Goal: Task Accomplishment & Management: Complete application form

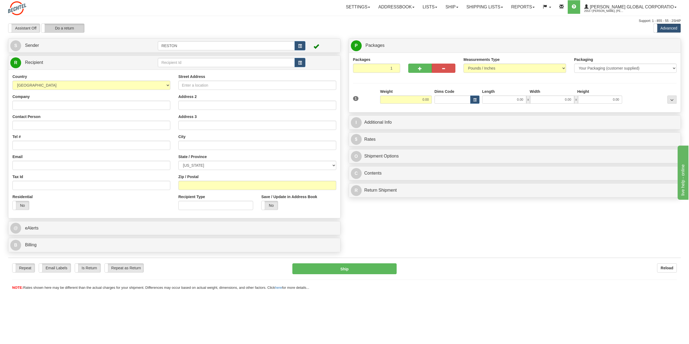
click at [65, 29] on label "Do a return" at bounding box center [62, 28] width 43 height 9
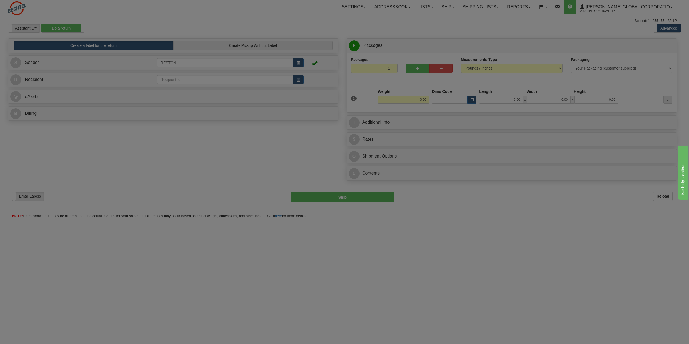
type input "RESTON"
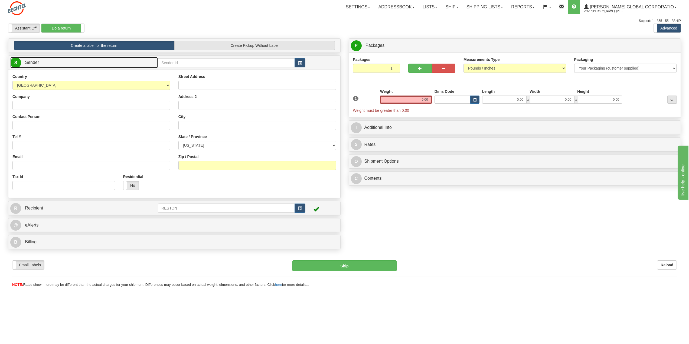
click at [49, 62] on link "S Sender" at bounding box center [83, 62] width 147 height 11
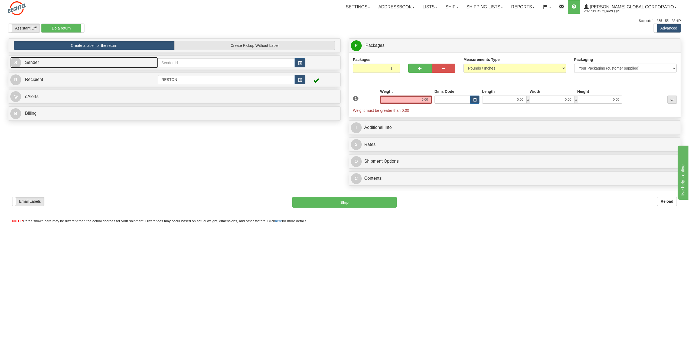
click at [49, 62] on link "S Sender" at bounding box center [83, 62] width 147 height 11
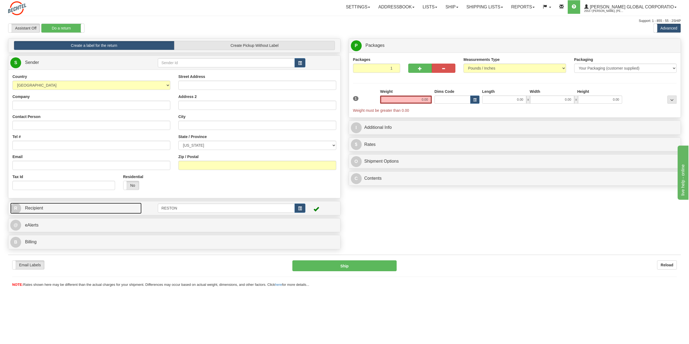
click at [53, 211] on link "R Recipient" at bounding box center [75, 208] width 131 height 11
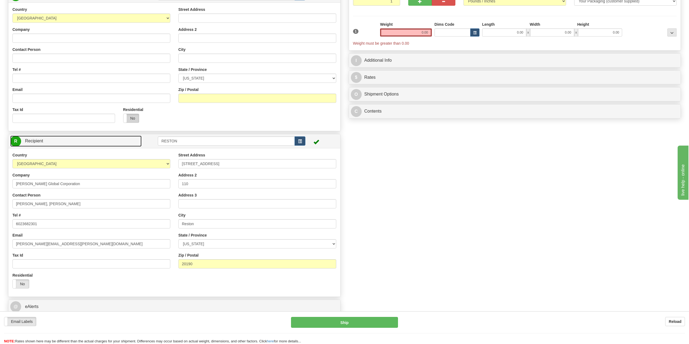
scroll to position [81, 0]
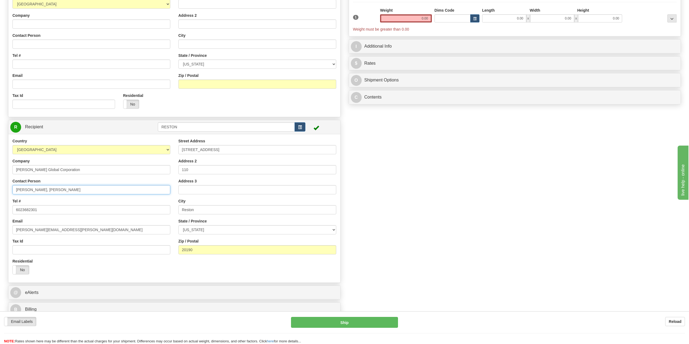
drag, startPoint x: 30, startPoint y: 191, endPoint x: -9, endPoint y: 193, distance: 39.3
click at [0, 193] on html "Training Course Close Toggle navigation Settings Shipping Preferences New Sende…" at bounding box center [344, 91] width 689 height 344
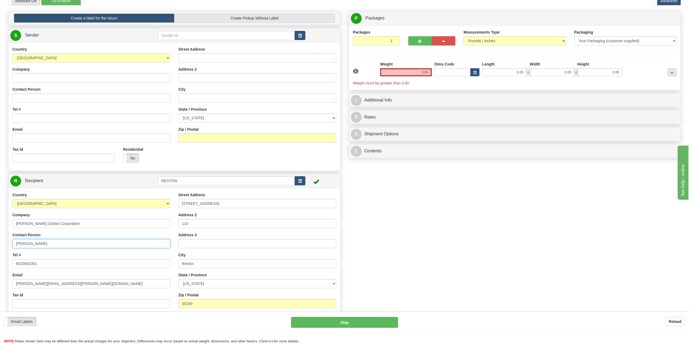
scroll to position [27, 0]
type input "[PERSON_NAME]"
click at [29, 80] on input "Company" at bounding box center [91, 78] width 158 height 9
type input "[PERSON_NAME] Global Corporation"
click at [23, 97] on input "Contact Person" at bounding box center [91, 98] width 158 height 9
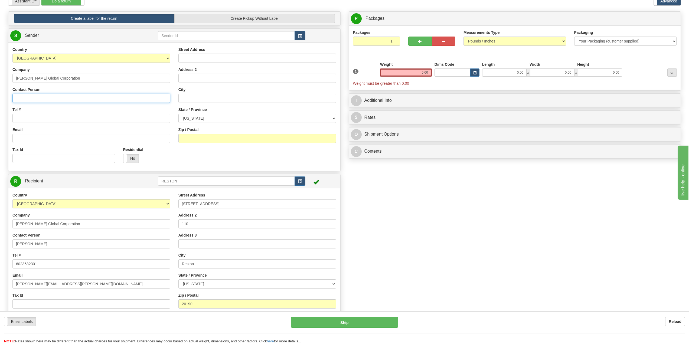
paste input "[PERSON_NAME], Jedi"
drag, startPoint x: 27, startPoint y: 99, endPoint x: -5, endPoint y: 102, distance: 32.7
click at [0, 102] on html "Training Course Close Toggle navigation Settings Shipping Preferences New Sende…" at bounding box center [344, 145] width 689 height 344
click at [32, 98] on input "Jedi" at bounding box center [91, 98] width 158 height 9
paste input "[PERSON_NAME]"
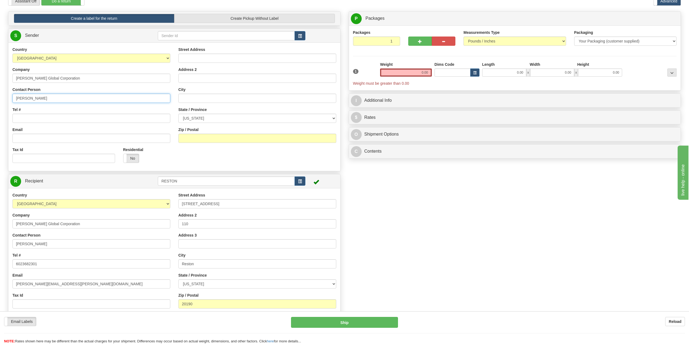
type input "[PERSON_NAME]"
click at [17, 115] on input "Tel #" at bounding box center [91, 118] width 158 height 9
paste input "18652203701"
type input "18652203701"
click at [33, 135] on input "Email" at bounding box center [91, 138] width 158 height 9
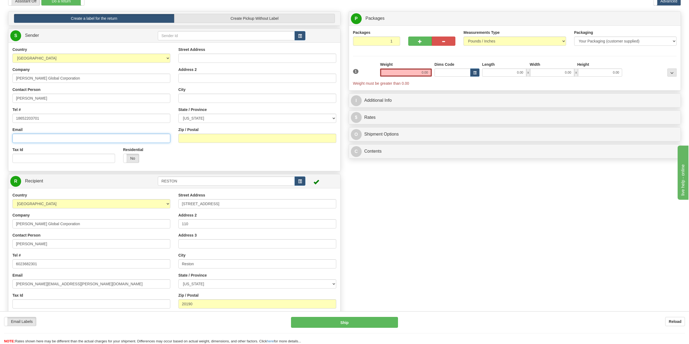
paste input "[EMAIL_ADDRESS][PERSON_NAME][DOMAIN_NAME]"
type input "[EMAIL_ADDRESS][PERSON_NAME][DOMAIN_NAME]"
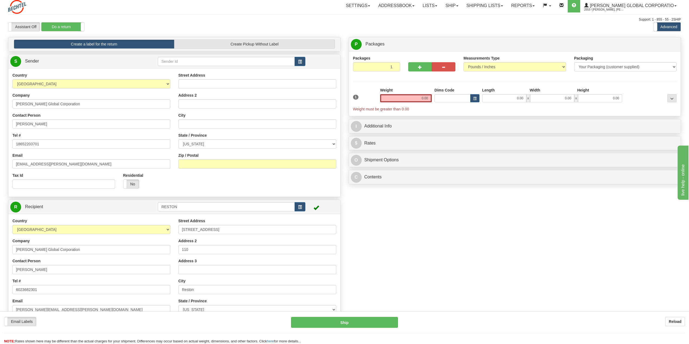
scroll to position [0, 0]
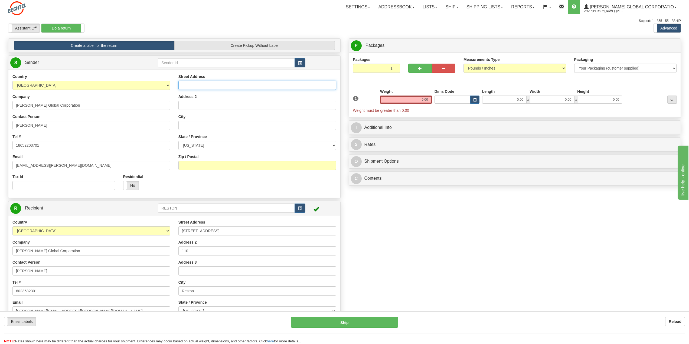
click at [208, 85] on input "Street Address" at bounding box center [257, 85] width 158 height 9
paste input "[STREET_ADDRESS]"
drag, startPoint x: 235, startPoint y: 85, endPoint x: 219, endPoint y: 85, distance: 16.2
click at [219, 85] on input "[STREET_ADDRESS]" at bounding box center [257, 85] width 158 height 9
type input "[STREET_ADDRESS]"
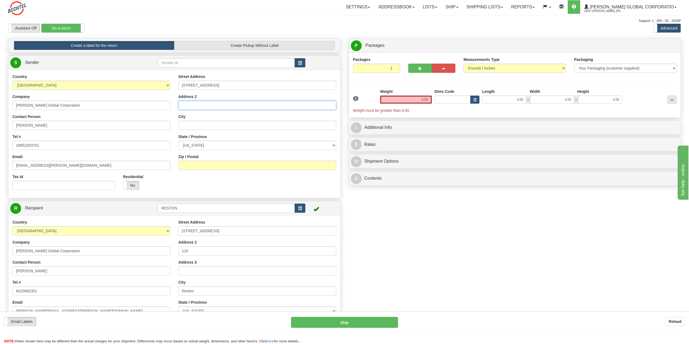
click at [206, 106] on input "Address 2" at bounding box center [257, 105] width 158 height 9
paste input "Suite 300"
type input "Suite 300"
click at [183, 126] on input "City" at bounding box center [257, 125] width 158 height 9
paste input "[GEOGRAPHIC_DATA]"
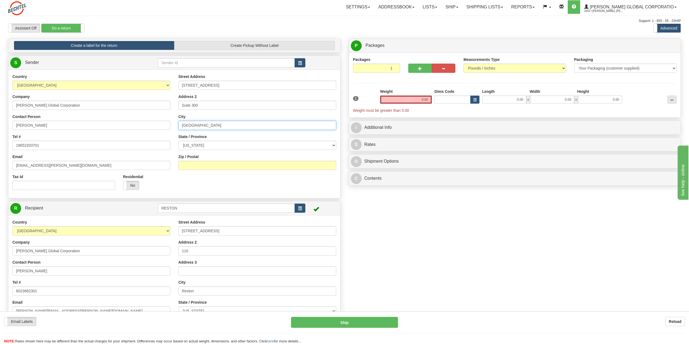
type input "[GEOGRAPHIC_DATA]"
click at [201, 145] on select "[US_STATE] [US_STATE] [US_STATE] [US_STATE] Armed Forces America Armed Forces E…" at bounding box center [257, 145] width 158 height 9
select select "TN"
click at [178, 141] on select "[US_STATE] [US_STATE] [US_STATE] [US_STATE] Armed Forces America Armed Forces E…" at bounding box center [257, 145] width 158 height 9
click at [189, 166] on input "Zip / Postal" at bounding box center [257, 165] width 158 height 9
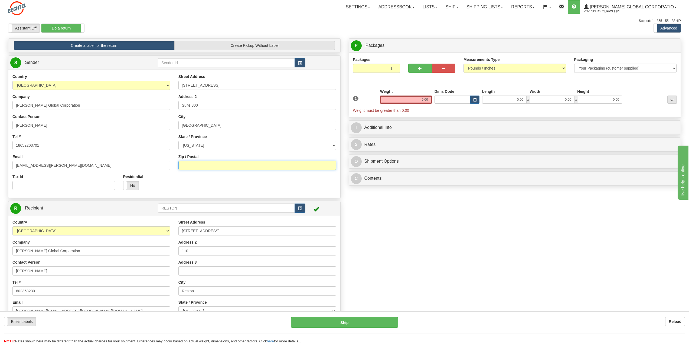
paste input "37923"
type input "37923"
click at [210, 180] on div "Country [GEOGRAPHIC_DATA] [GEOGRAPHIC_DATA] [GEOGRAPHIC_DATA] [GEOGRAPHIC_DATA]…" at bounding box center [174, 134] width 332 height 120
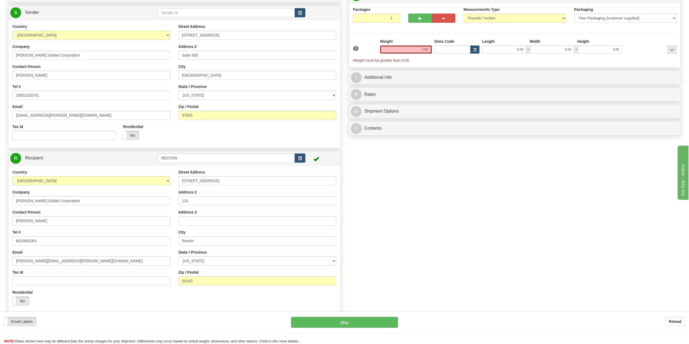
scroll to position [54, 0]
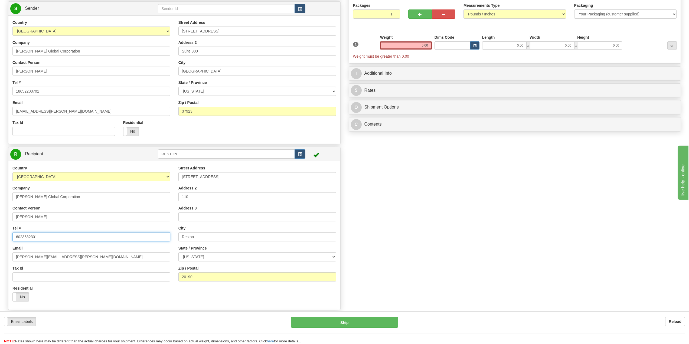
drag, startPoint x: 43, startPoint y: 237, endPoint x: 5, endPoint y: 238, distance: 38.2
click at [5, 238] on div "Create a label for the return Create Pickup Without Label S Sender" at bounding box center [174, 165] width 340 height 362
paste input "[PHONE_NUMBER]"
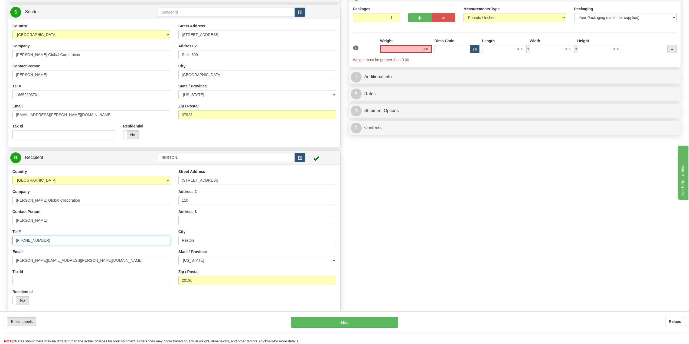
scroll to position [0, 0]
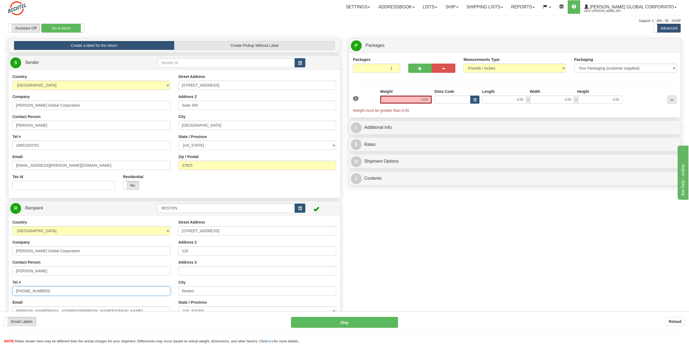
type input "[PHONE_NUMBER]"
click at [415, 101] on input "0.00" at bounding box center [406, 100] width 52 height 8
type input "1"
type input "5.00"
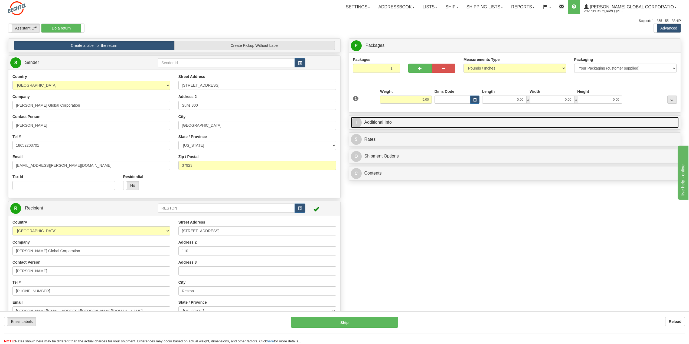
click at [396, 122] on link "I Additional Info" at bounding box center [515, 122] width 328 height 11
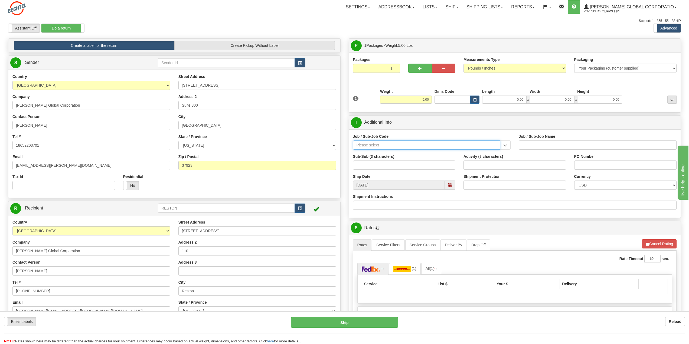
click at [379, 145] on input "Job / Sub-Job Code" at bounding box center [426, 144] width 147 height 9
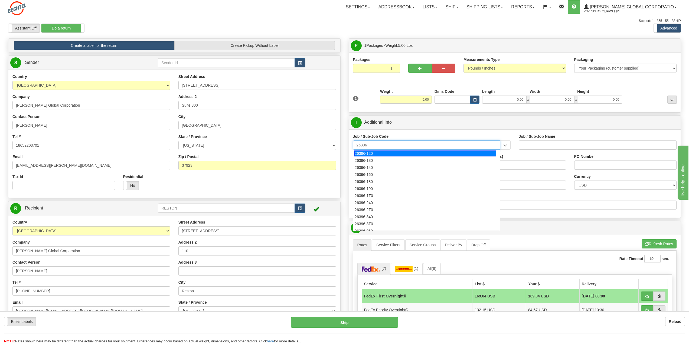
click at [378, 154] on div "26396-120" at bounding box center [425, 153] width 142 height 6
type input "26396-120"
type input "NATRIUM DEMONSTRATION - PROJECT MANAGEMENT AND AD"
type input "26396-120"
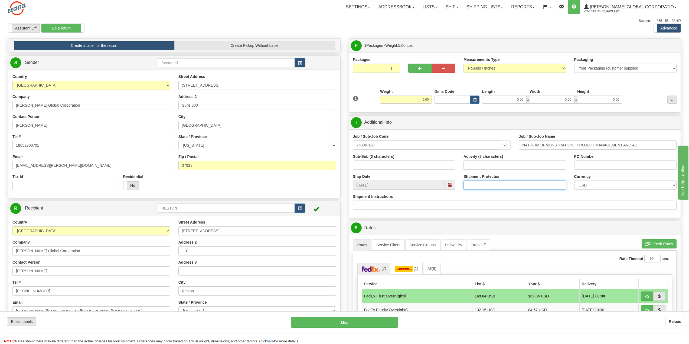
click at [502, 188] on input "Shipment Protection" at bounding box center [514, 184] width 103 height 9
type input "500"
click at [518, 204] on input "Shipment Instructions" at bounding box center [515, 205] width 324 height 9
click at [659, 241] on button "Refresh Rates" at bounding box center [658, 243] width 35 height 9
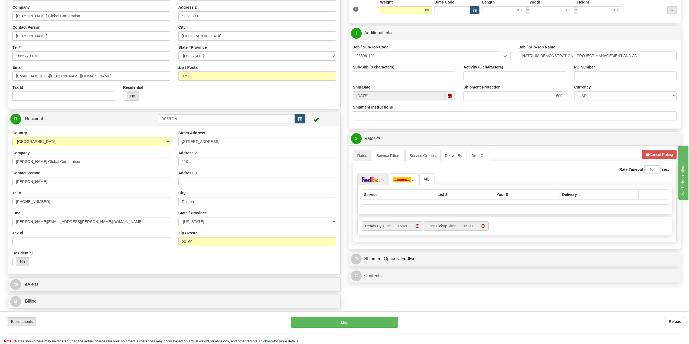
scroll to position [108, 0]
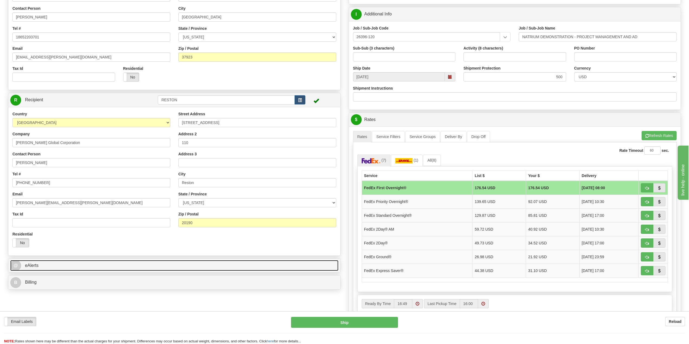
click at [81, 266] on link "@ eAlerts" at bounding box center [174, 265] width 328 height 11
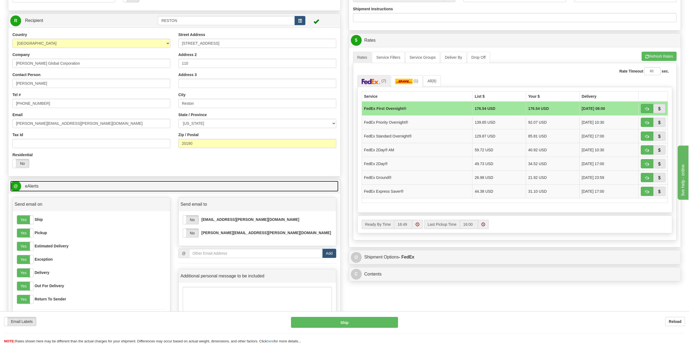
scroll to position [189, 0]
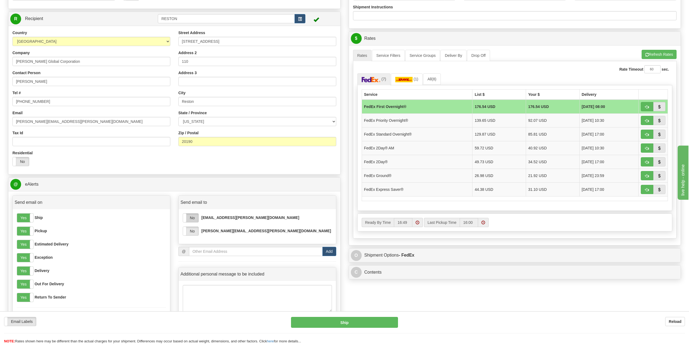
click at [195, 218] on label "No" at bounding box center [190, 218] width 15 height 9
click at [192, 232] on label "No" at bounding box center [190, 231] width 15 height 9
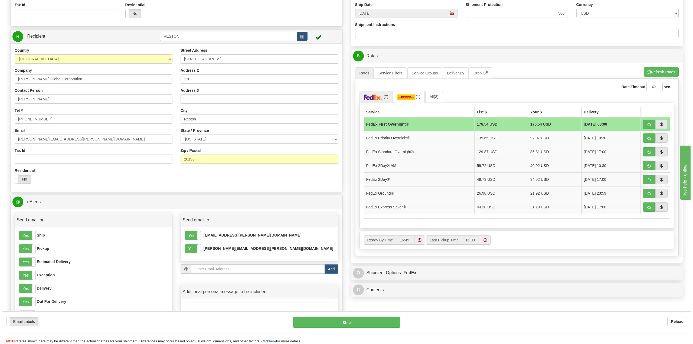
scroll to position [162, 0]
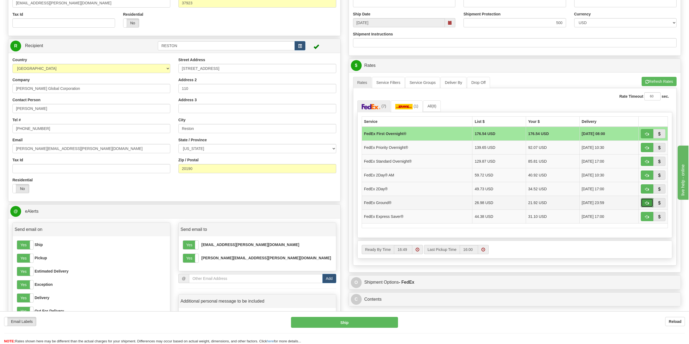
click at [648, 203] on span "button" at bounding box center [647, 203] width 4 height 4
type input "92"
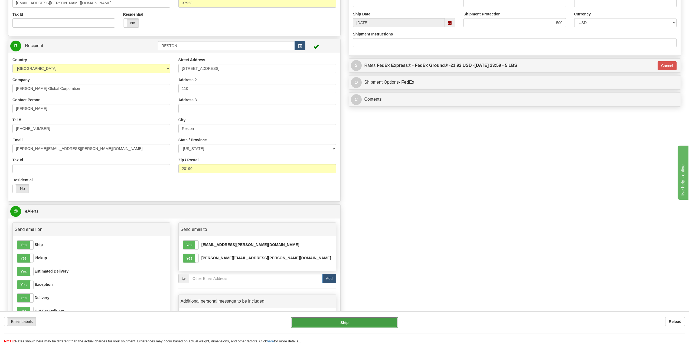
click at [345, 323] on button "Ship" at bounding box center [344, 322] width 107 height 11
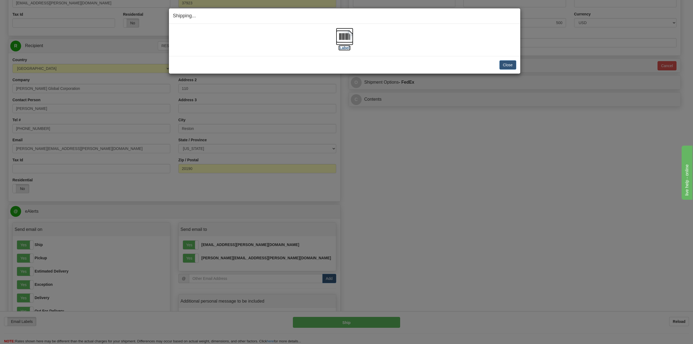
click at [342, 35] on img at bounding box center [344, 36] width 17 height 17
click at [507, 65] on button "Close" at bounding box center [507, 64] width 17 height 9
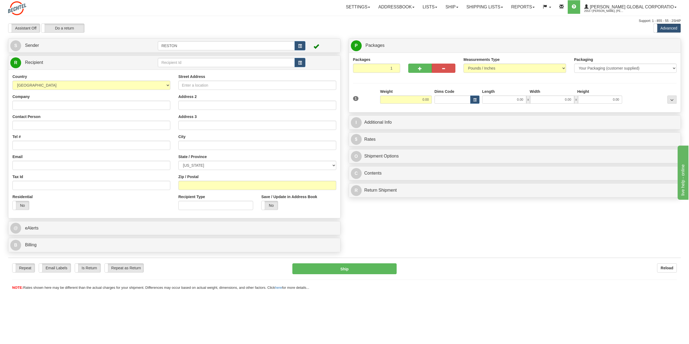
drag, startPoint x: 61, startPoint y: 1, endPoint x: 515, endPoint y: 24, distance: 453.9
click at [507, 27] on div "Assistant On Assistant Off Do a return Do a return Previous Next Standard Advan…" at bounding box center [344, 28] width 681 height 9
drag, startPoint x: 625, startPoint y: 0, endPoint x: 447, endPoint y: 19, distance: 178.6
click at [535, 39] on div "P Packages 1 Packages - Weight: 0.00 Lbs Shipment Level Shipm. Package Level Pa…" at bounding box center [515, 46] width 332 height 14
